Goal: Transaction & Acquisition: Subscribe to service/newsletter

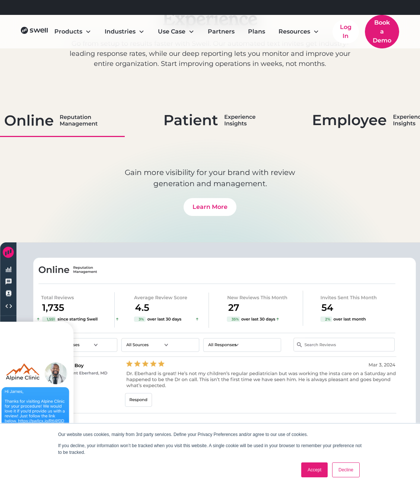
scroll to position [604, 0]
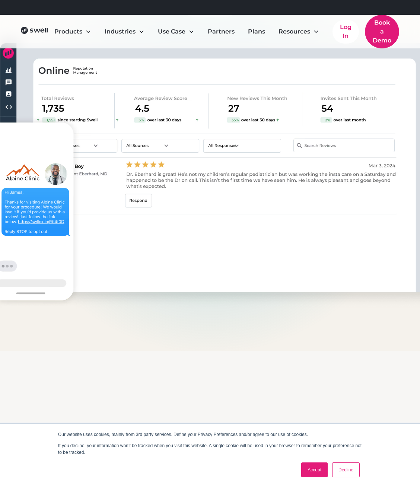
drag, startPoint x: 327, startPoint y: 469, endPoint x: 323, endPoint y: 469, distance: 4.1
click at [327, 469] on link "Accept" at bounding box center [314, 469] width 26 height 15
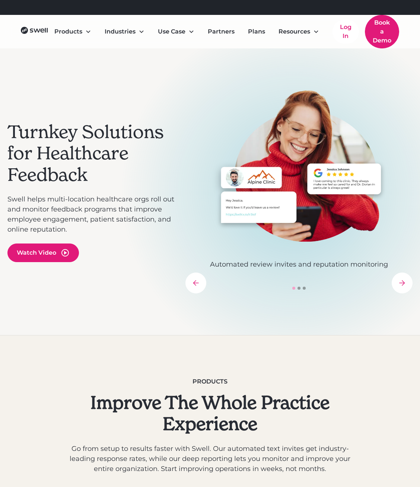
scroll to position [0, 0]
click at [259, 32] on link "Plans" at bounding box center [256, 31] width 29 height 15
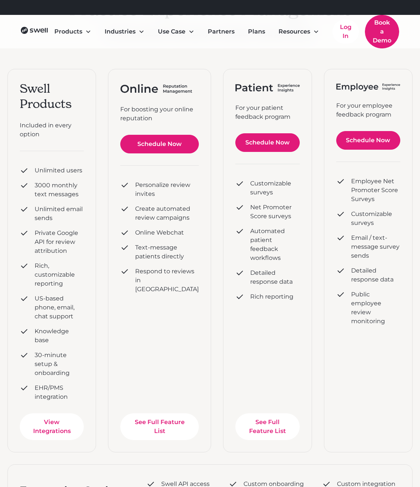
scroll to position [141, 0]
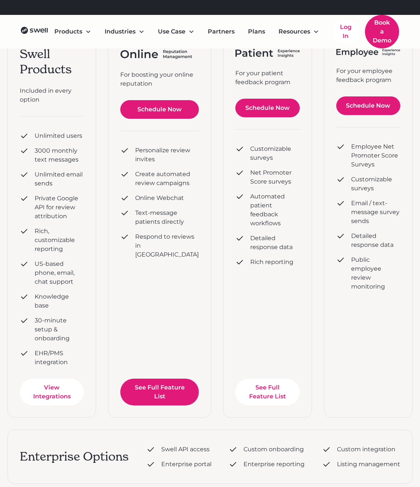
click at [141, 378] on link "See Full Feature List" at bounding box center [159, 391] width 78 height 27
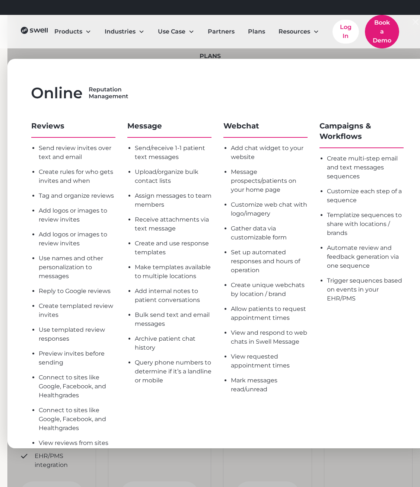
scroll to position [38, 0]
click at [253, 238] on div "Gather data via customizable form" at bounding box center [269, 233] width 77 height 18
